Goal: Navigation & Orientation: Find specific page/section

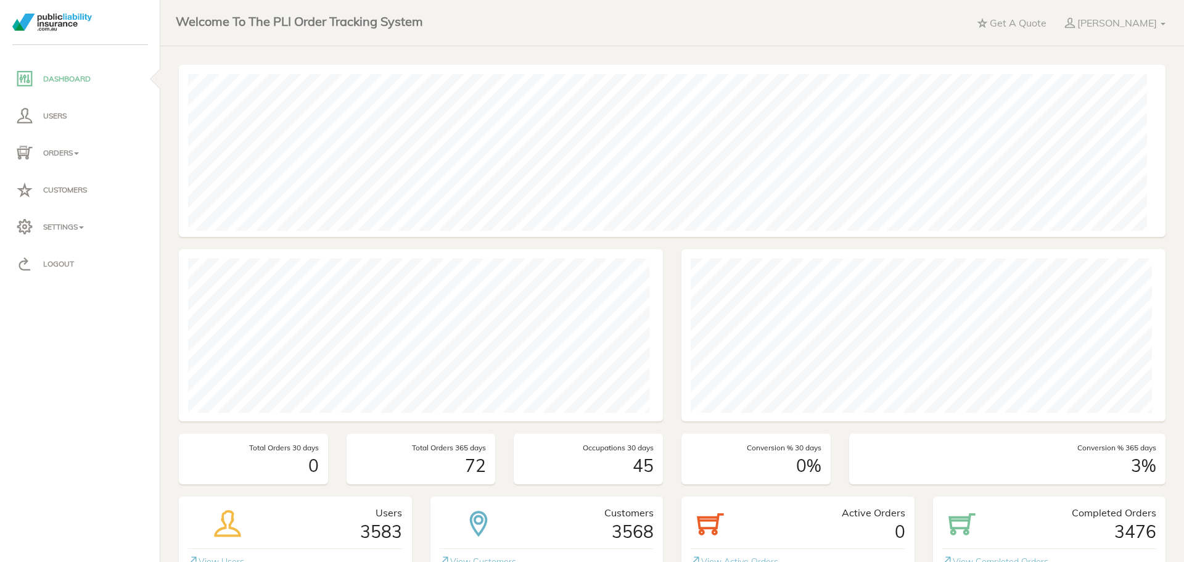
scroll to position [172, 479]
click at [61, 22] on img at bounding box center [52, 22] width 80 height 17
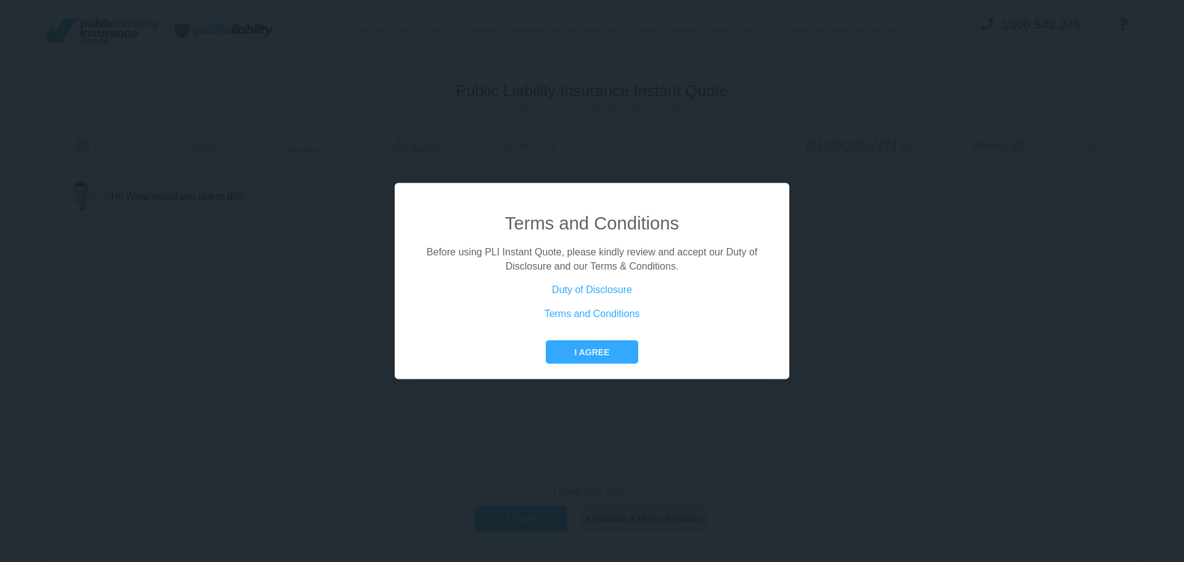
click at [931, 230] on div "Terms and Conditions Before using PLI Instant Quote, please kindly review and a…" at bounding box center [592, 281] width 1184 height 562
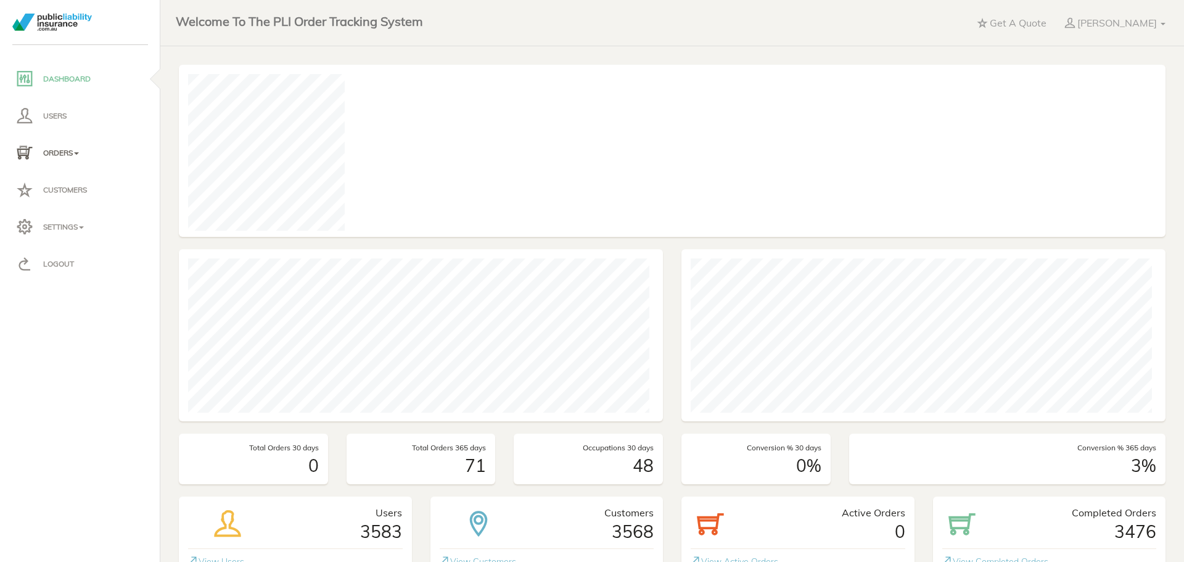
scroll to position [172, 479]
click at [63, 150] on p "Orders" at bounding box center [80, 153] width 130 height 19
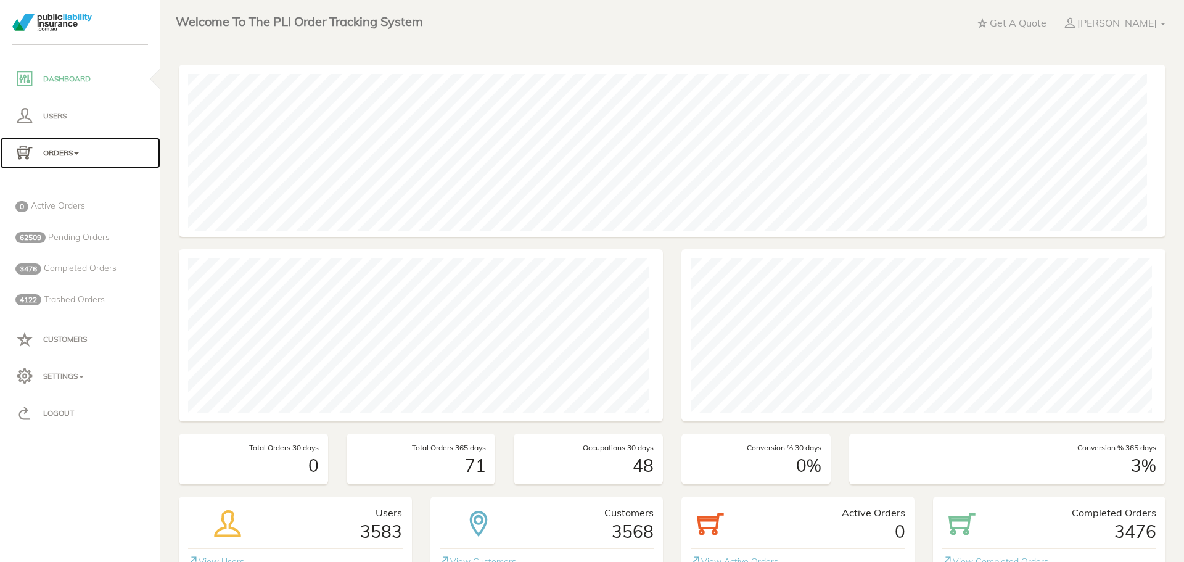
scroll to position [172, 977]
